Goal: Transaction & Acquisition: Purchase product/service

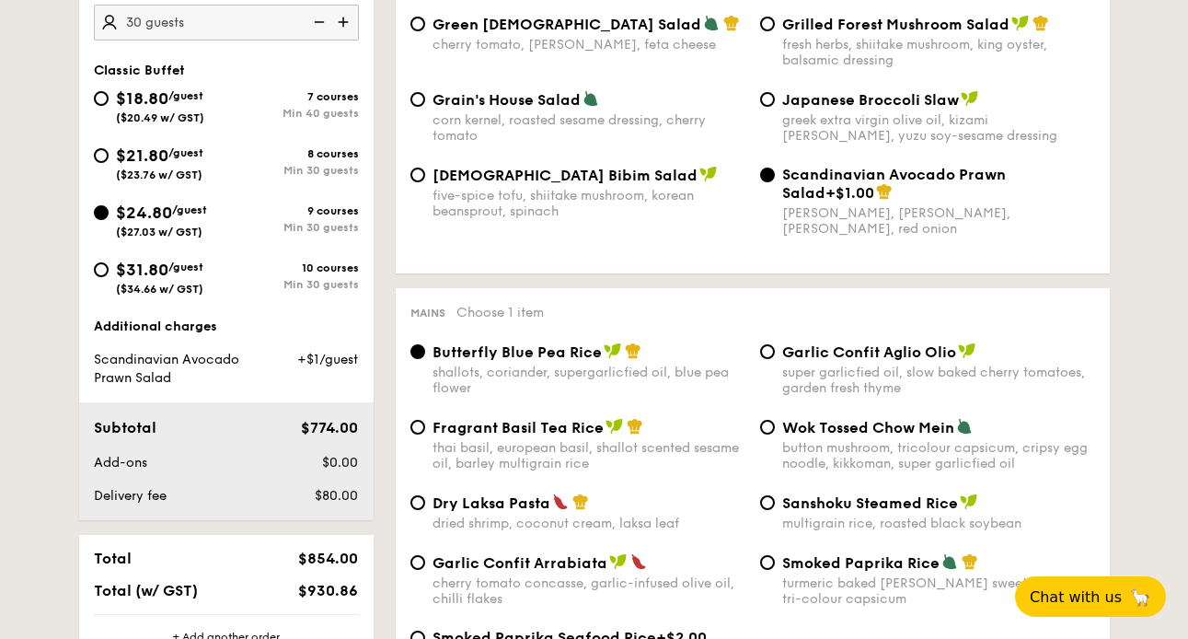
scroll to position [689, 0]
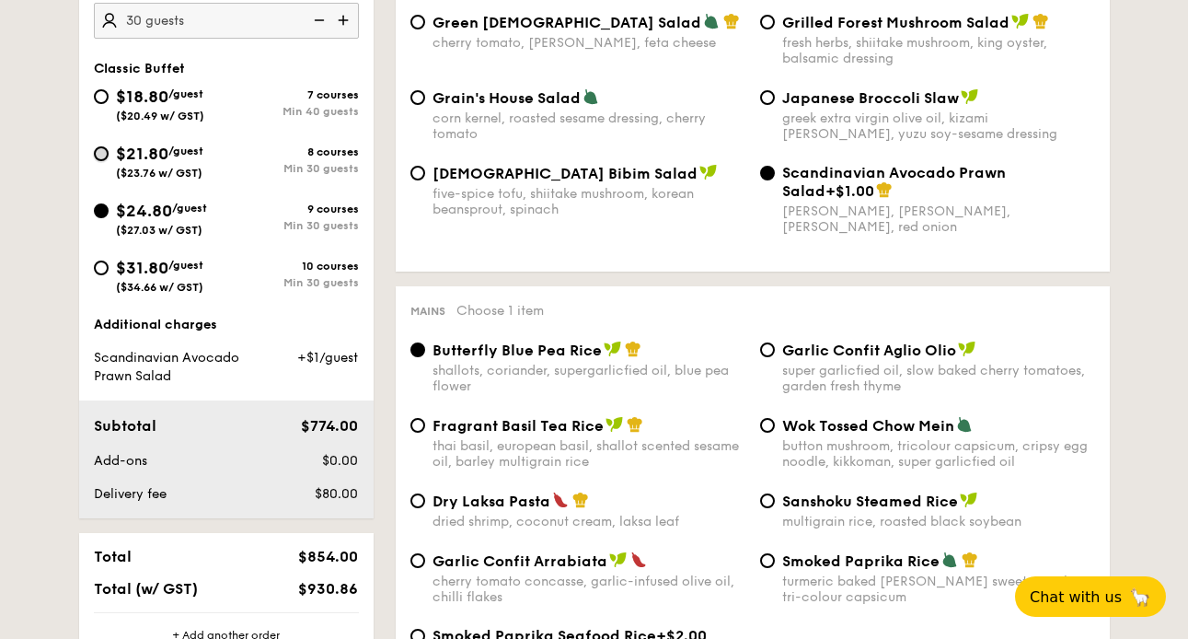
click at [100, 156] on input "$21.80 /guest ($23.76 w/ GST) 8 courses Min 30 guests" at bounding box center [101, 153] width 15 height 15
radio input "true"
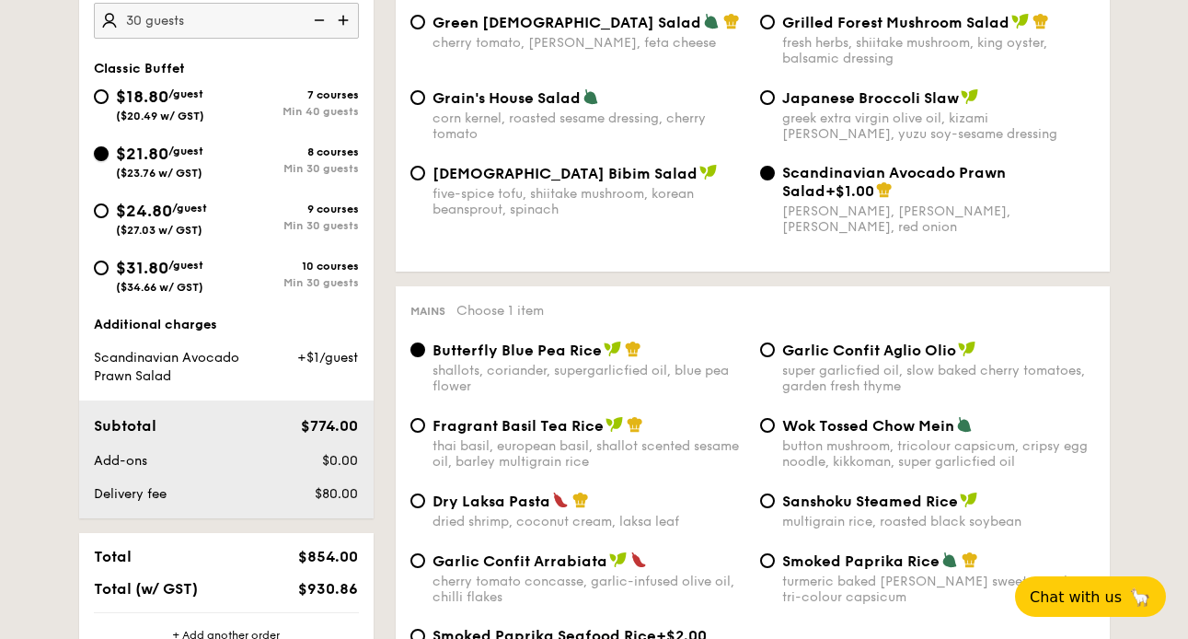
radio input "true"
radio input "false"
radio input "true"
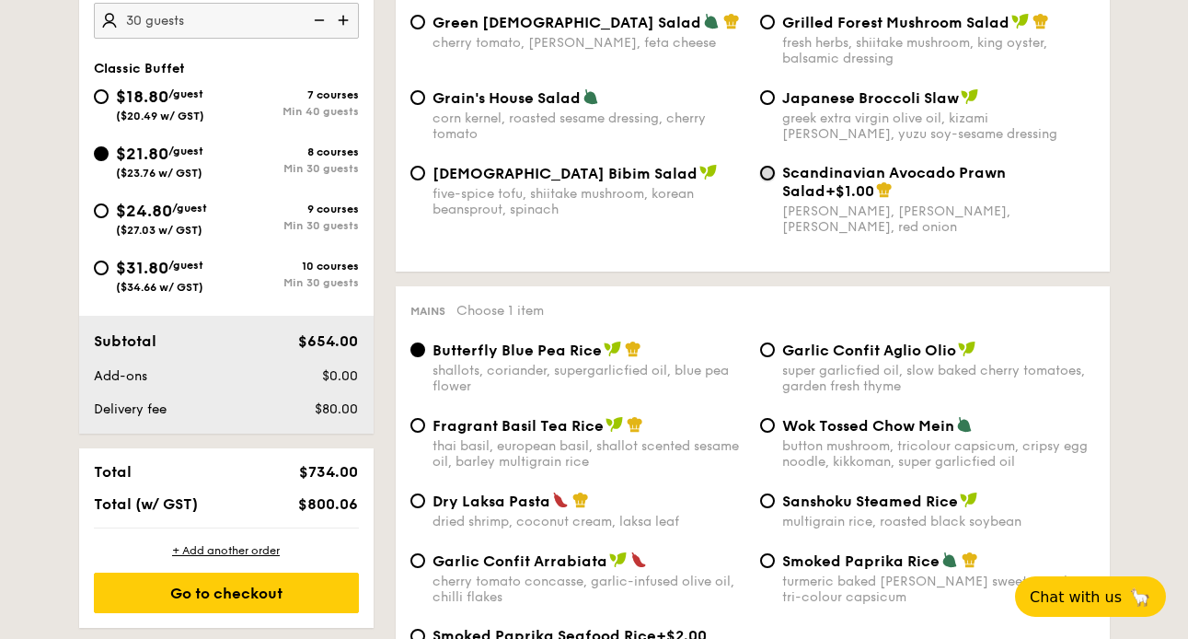
click at [770, 176] on input "Scandinavian Avocado Prawn Salad +$1.00 virgin [PERSON_NAME] dressing, dijon mu…" at bounding box center [767, 173] width 15 height 15
radio input "true"
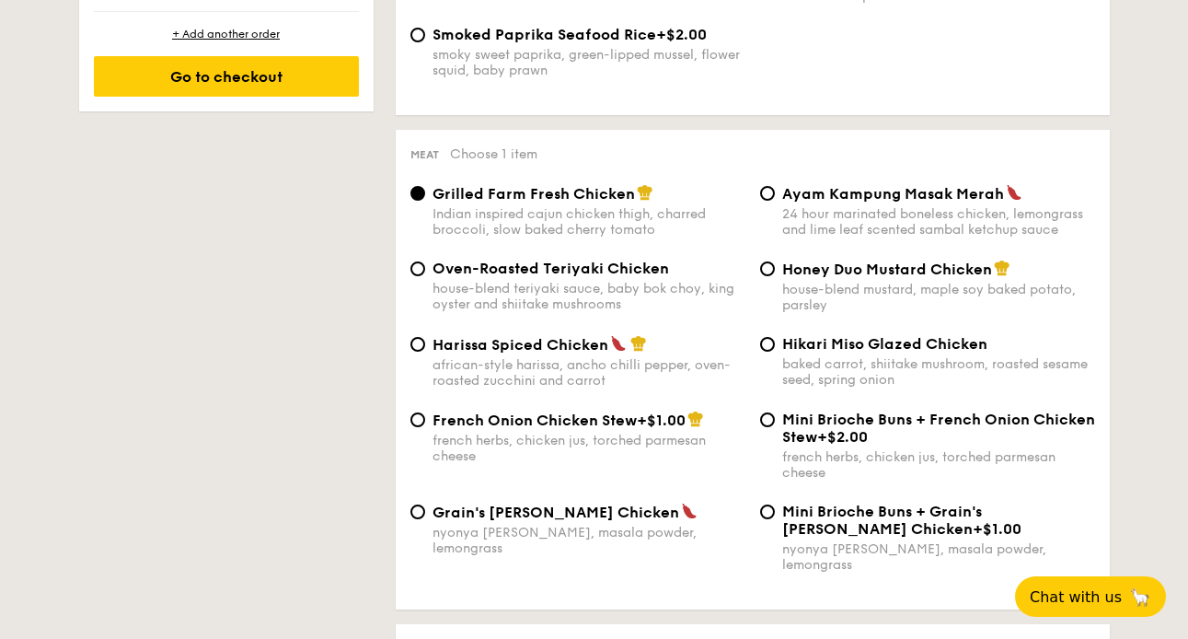
scroll to position [1296, 0]
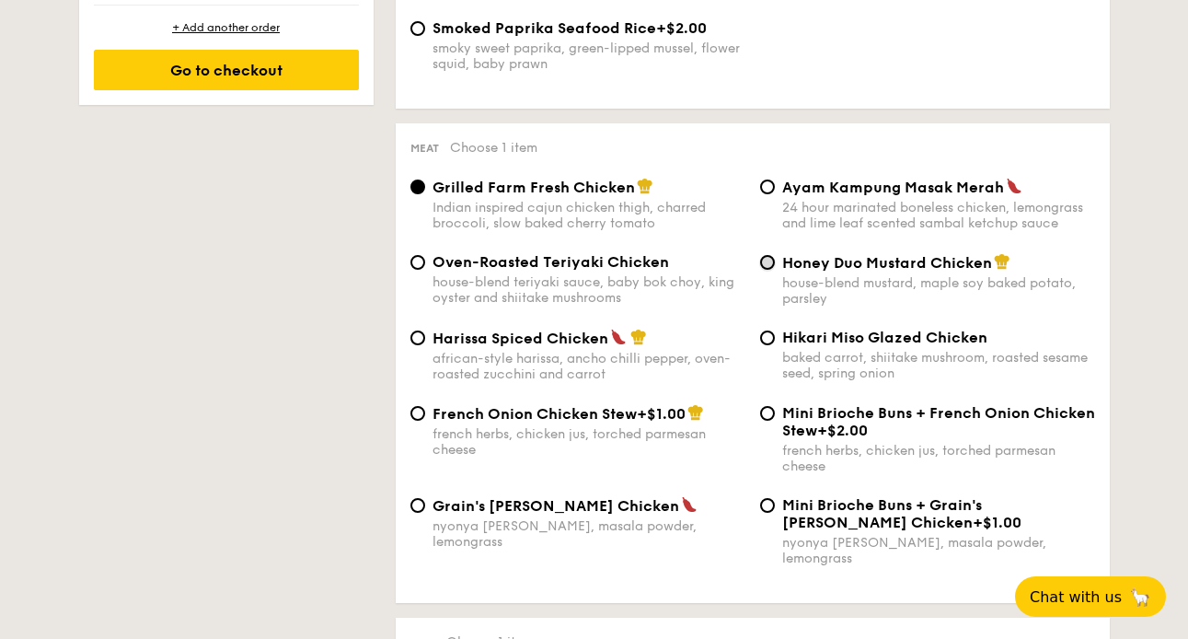
click at [768, 270] on input "Honey Duo Mustard Chicken house-blend mustard, maple soy baked potato, parsley" at bounding box center [767, 262] width 15 height 15
radio input "true"
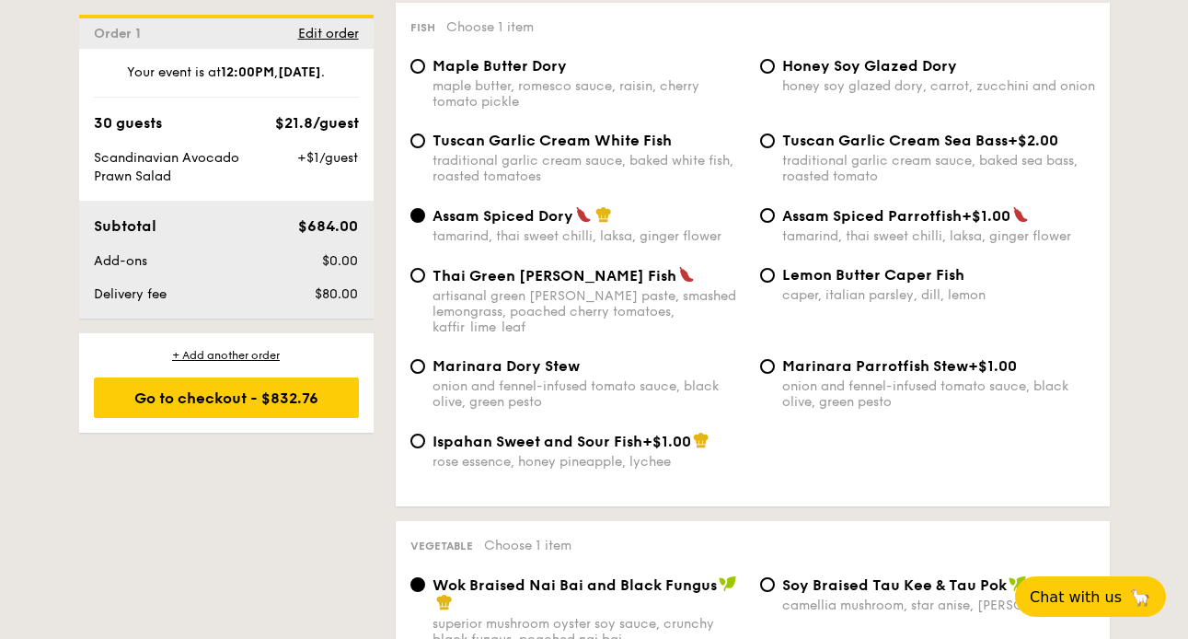
scroll to position [1918, 0]
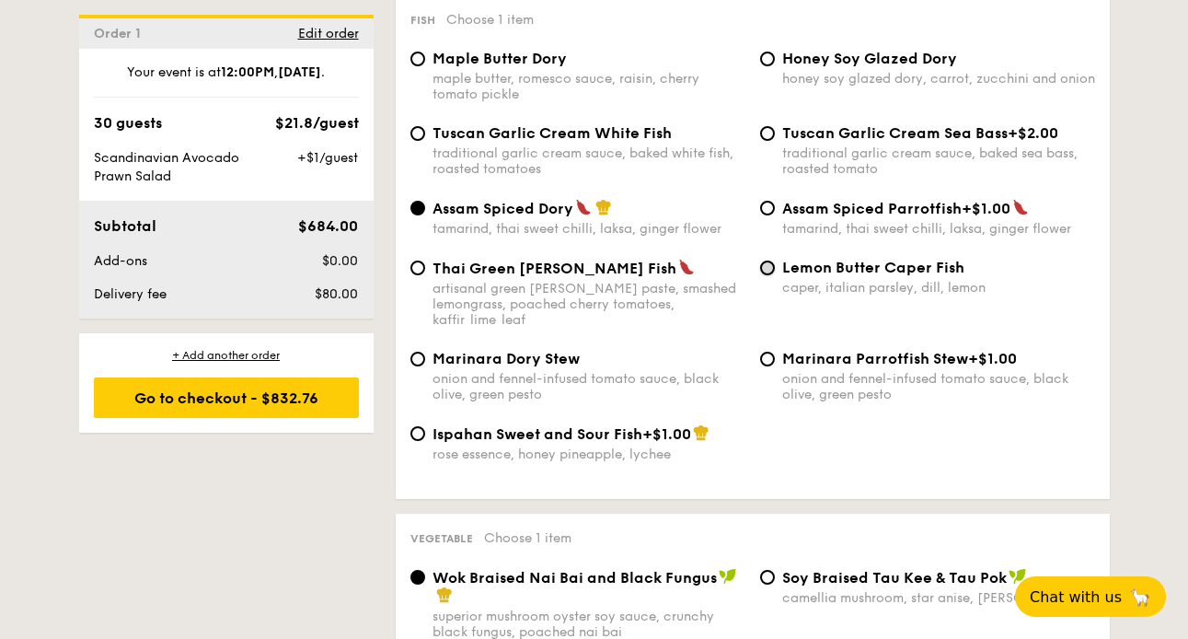
click at [768, 262] on input "Lemon Butter Caper Fish caper, italian parsley, dill, lemon" at bounding box center [767, 268] width 15 height 15
radio input "true"
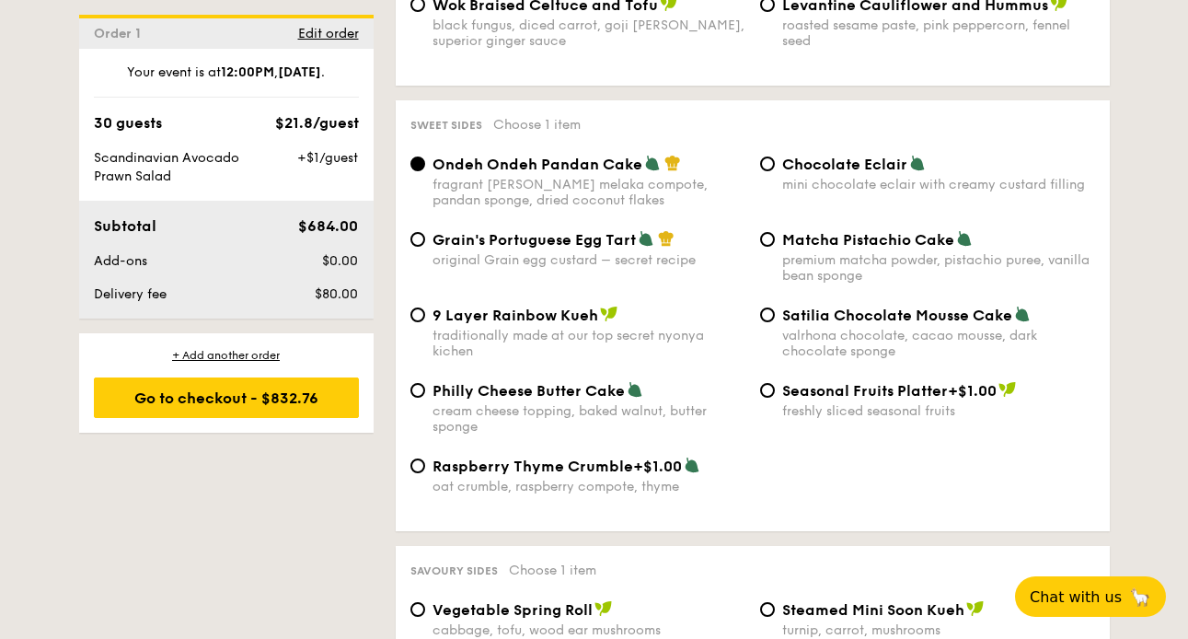
scroll to position [2741, 0]
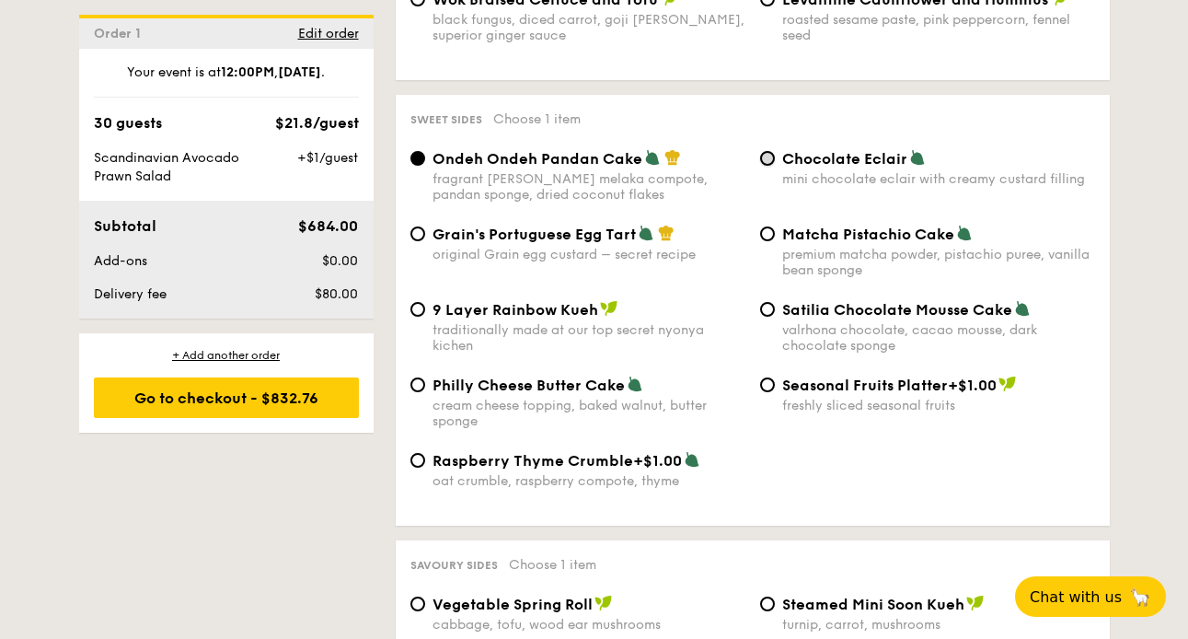
click at [771, 151] on input "Chocolate Eclair mini chocolate eclair with creamy custard filling" at bounding box center [767, 158] width 15 height 15
radio input "true"
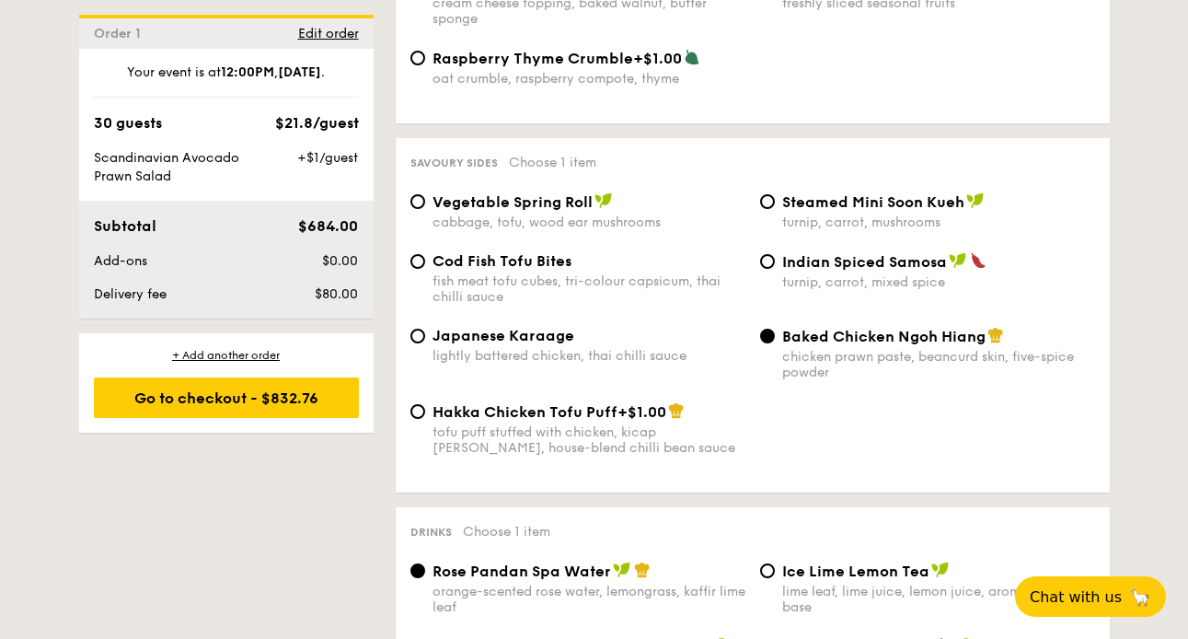
scroll to position [3149, 0]
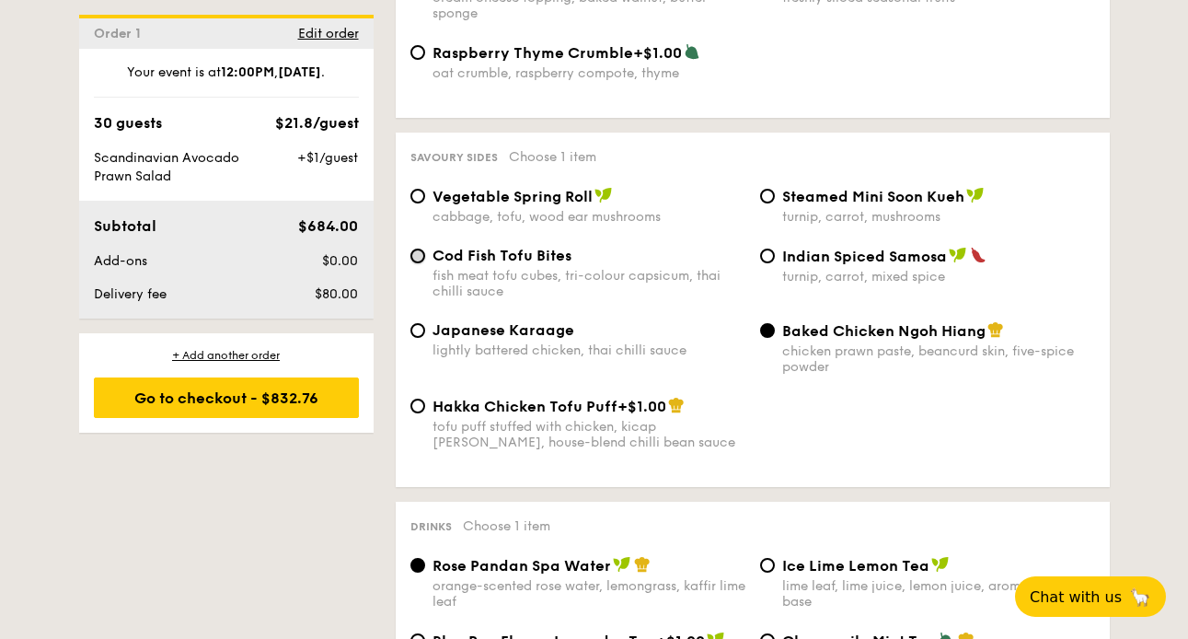
click at [418, 251] on input "Cod Fish Tofu Bites fish meat tofu cubes, tri-colour capsicum, thai chilli sauce" at bounding box center [418, 256] width 15 height 15
radio input "true"
click at [770, 193] on input "Steamed Mini Soon Kueh turnip, carrot, mushrooms" at bounding box center [767, 196] width 15 height 15
radio input "true"
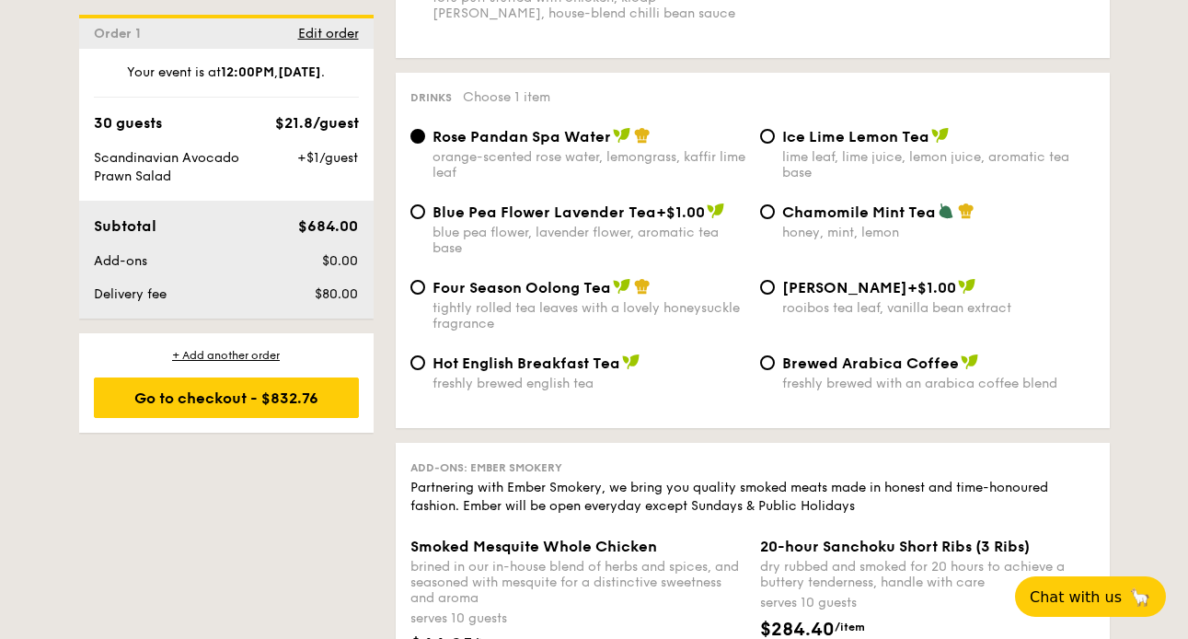
scroll to position [3583, 0]
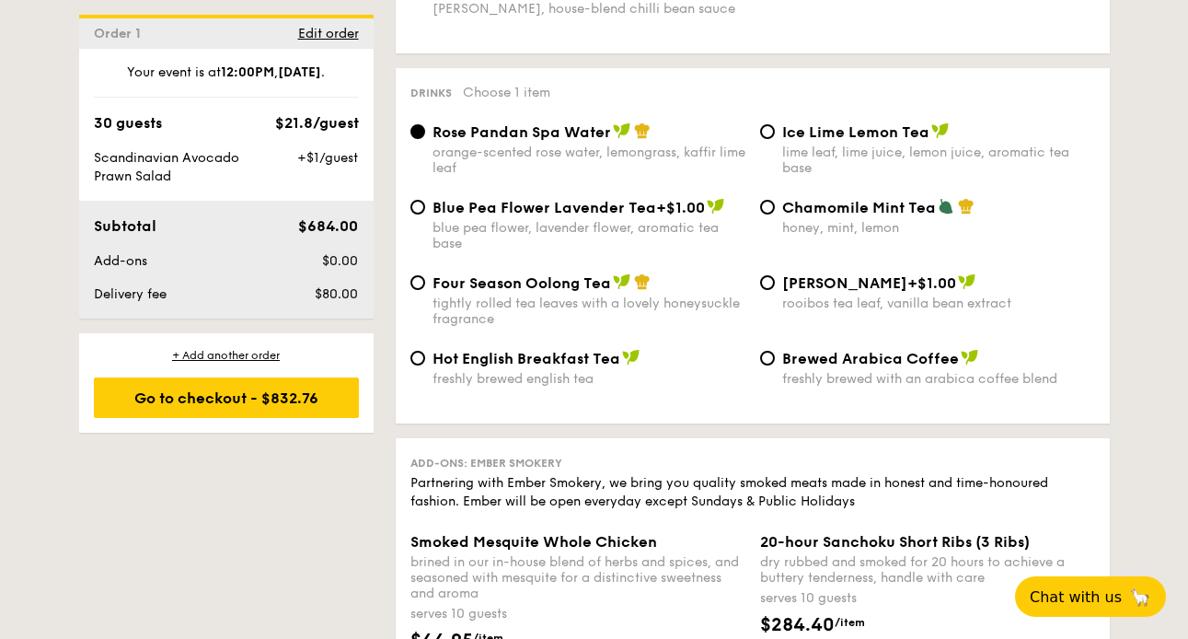
click at [410, 284] on div "Four Season Oolong Tea tightly rolled tea leaves with a lovely honeysuckle frag…" at bounding box center [578, 299] width 350 height 53
click at [416, 284] on input "Four Season Oolong Tea tightly rolled tea leaves with a lovely honeysuckle frag…" at bounding box center [418, 282] width 15 height 15
radio input "true"
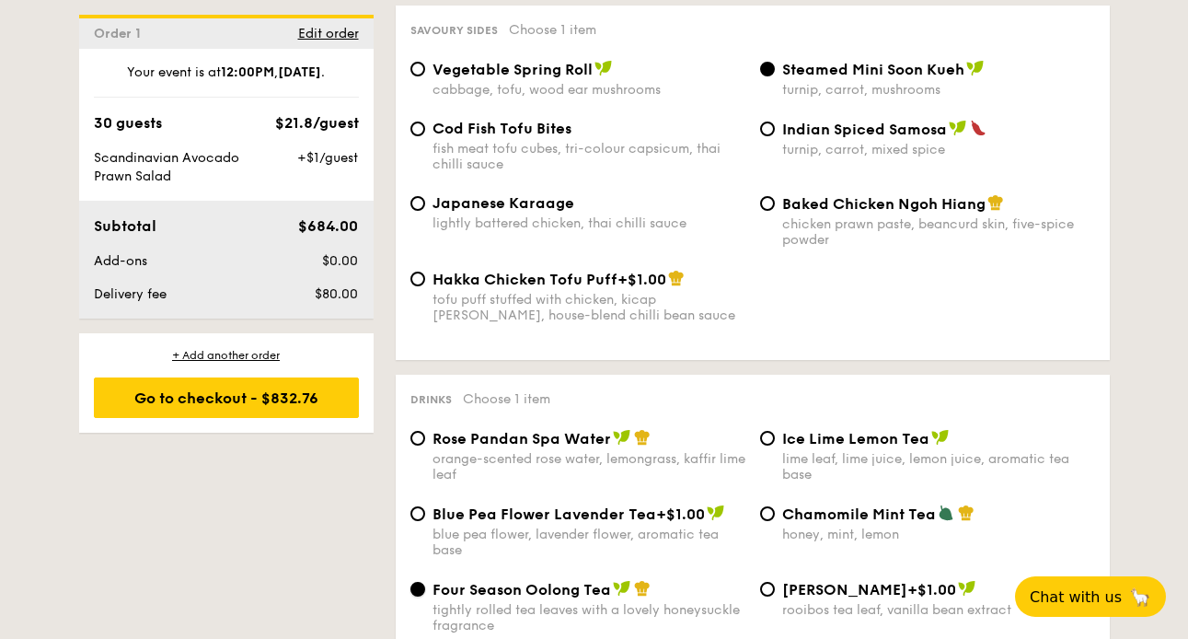
scroll to position [3273, 0]
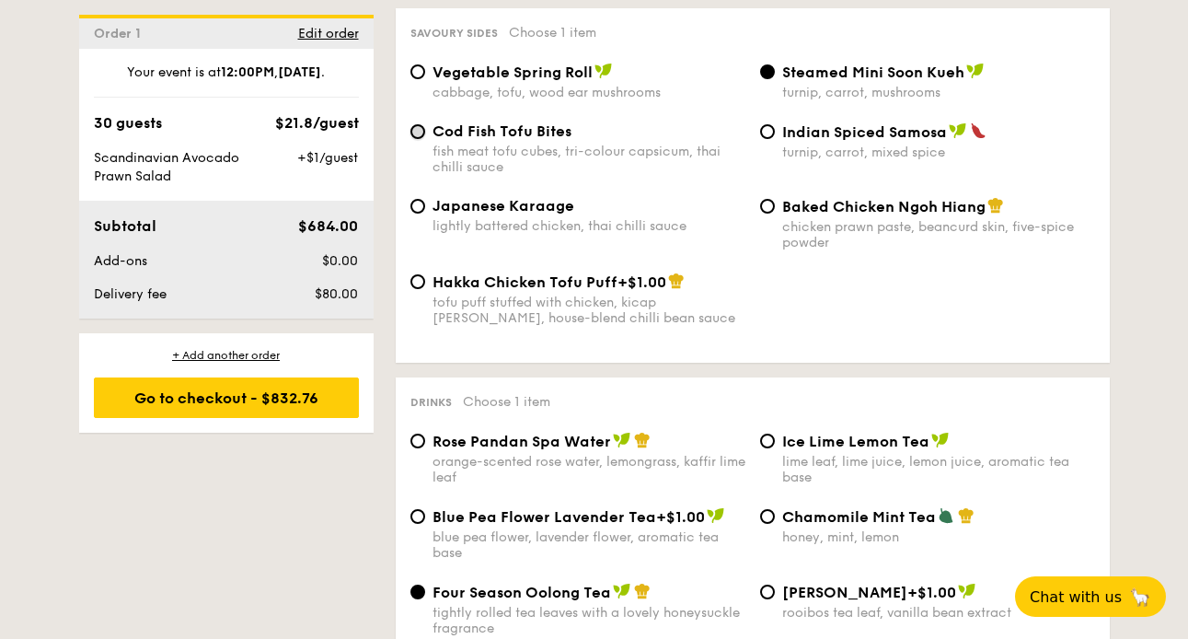
click at [420, 125] on input "Cod Fish Tofu Bites fish meat tofu cubes, tri-colour capsicum, thai chilli sauce" at bounding box center [418, 131] width 15 height 15
radio input "true"
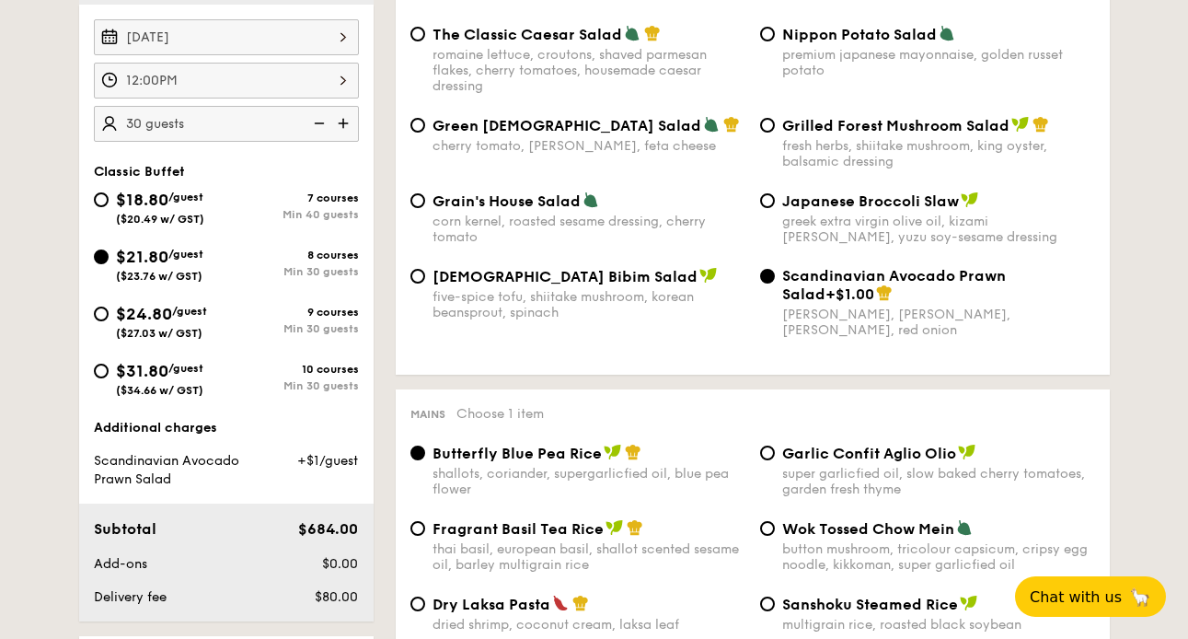
scroll to position [580, 0]
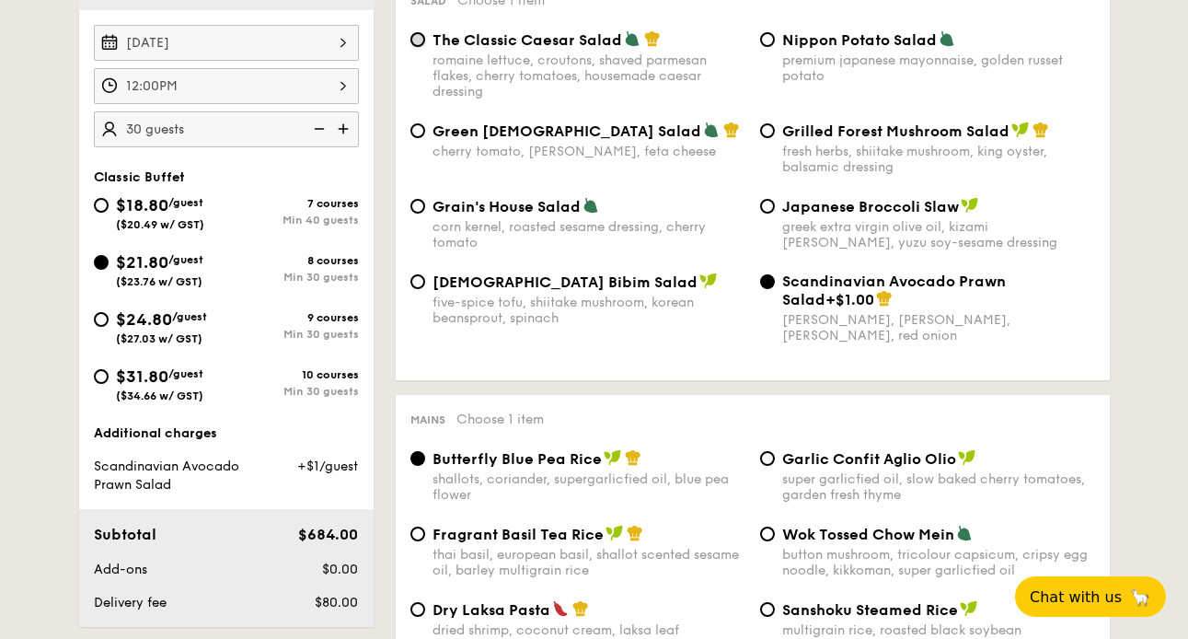
click at [414, 39] on input "The Classic Caesar Salad romaine lettuce, croutons, shaved parmesan flakes, che…" at bounding box center [418, 39] width 15 height 15
radio input "true"
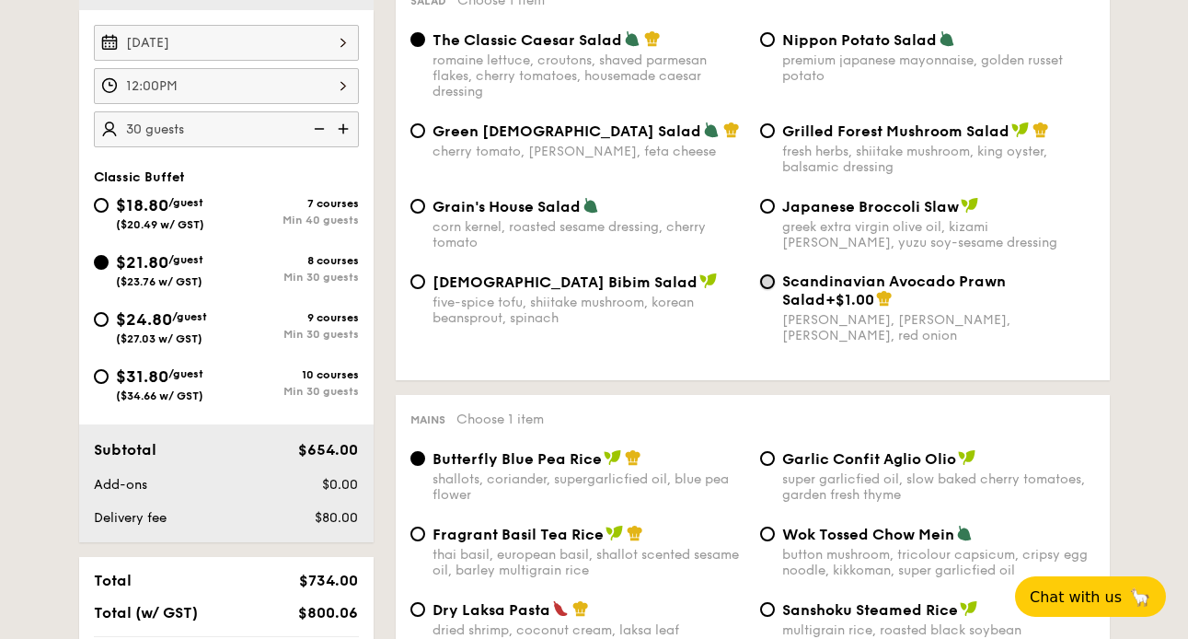
click at [768, 284] on input "Scandinavian Avocado Prawn Salad +$1.00 virgin [PERSON_NAME] dressing, dijon mu…" at bounding box center [767, 281] width 15 height 15
radio input "true"
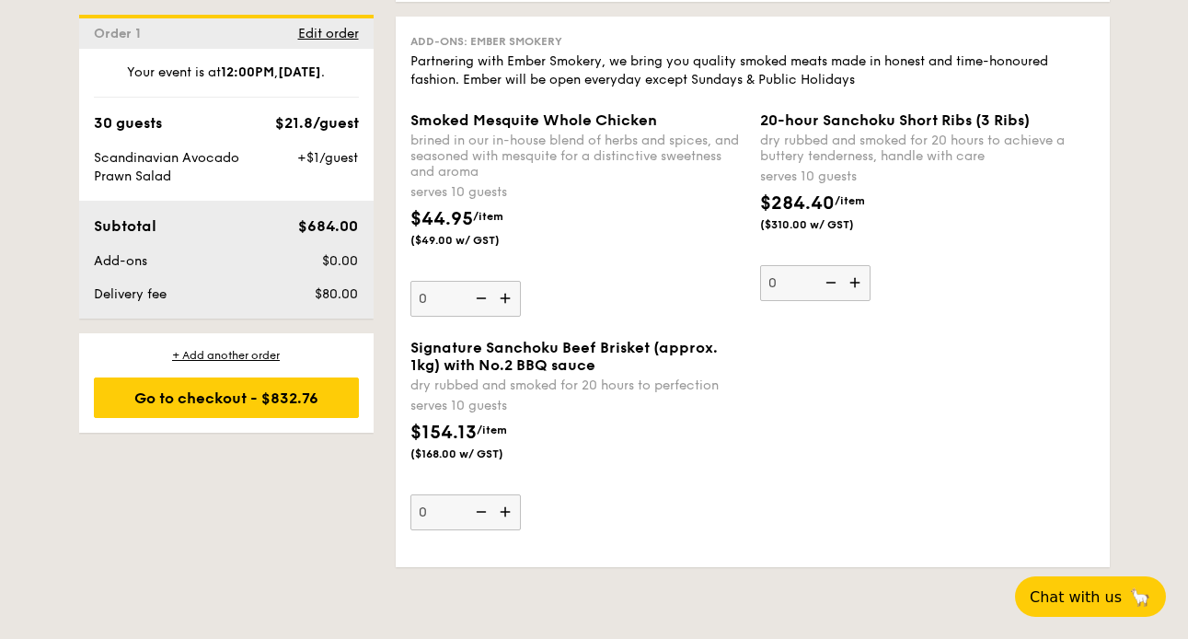
scroll to position [3966, 0]
